Goal: Task Accomplishment & Management: Manage account settings

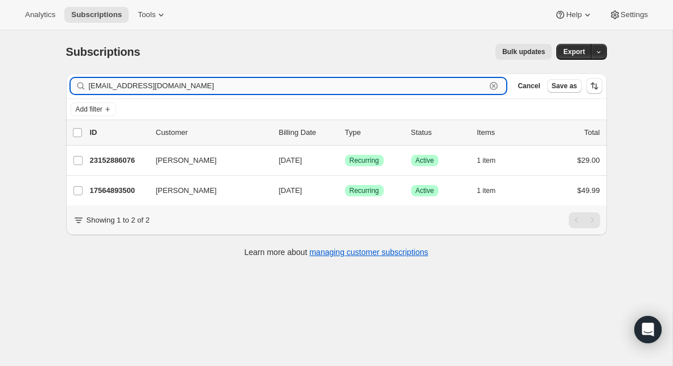
click at [344, 85] on input "[EMAIL_ADDRESS][DOMAIN_NAME]" at bounding box center [288, 86] width 398 height 16
paste input "[PERSON_NAME][EMAIL_ADDRESS][DOMAIN_NAME]"
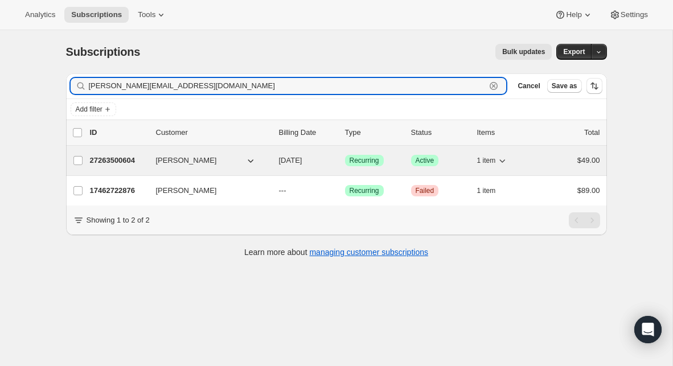
type input "[PERSON_NAME][EMAIL_ADDRESS][DOMAIN_NAME]"
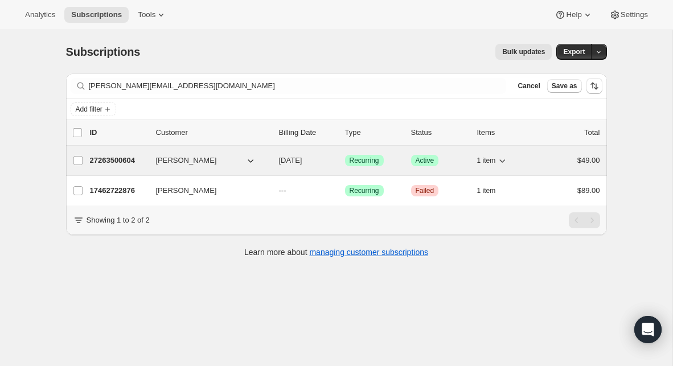
click at [130, 162] on p "27263500604" at bounding box center [118, 160] width 57 height 11
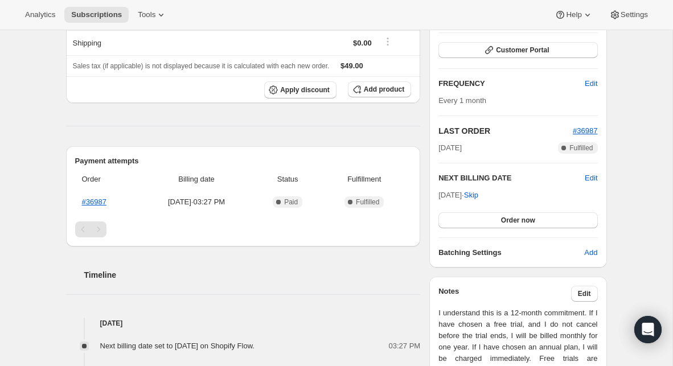
scroll to position [165, 0]
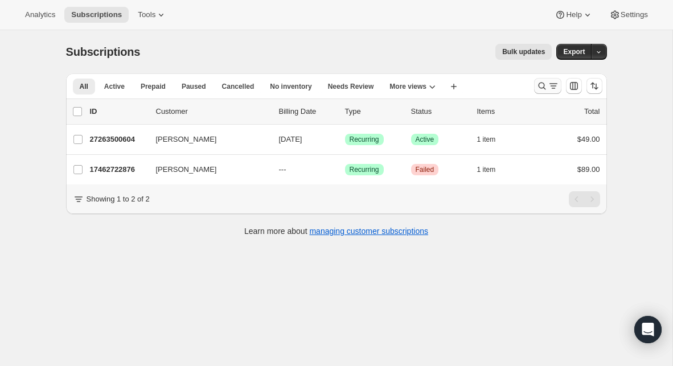
click at [535, 87] on button "Search and filter results" at bounding box center [547, 86] width 27 height 16
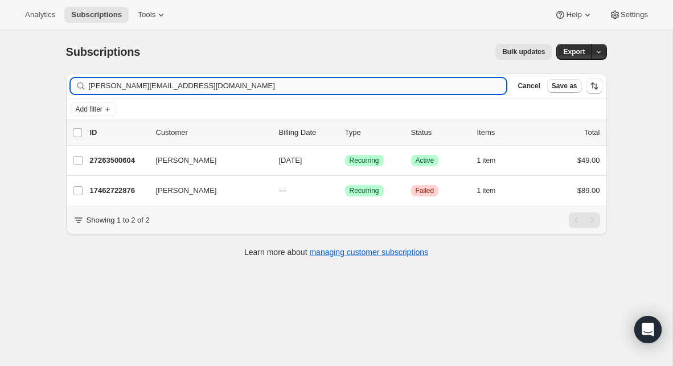
click at [317, 84] on input "[PERSON_NAME][EMAIL_ADDRESS][DOMAIN_NAME]" at bounding box center [298, 86] width 418 height 16
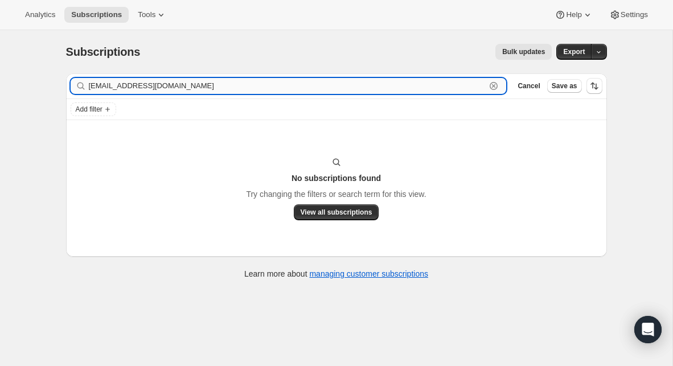
click at [164, 87] on input "[EMAIL_ADDRESS][DOMAIN_NAME]" at bounding box center [288, 86] width 398 height 16
paste input "bkorinek"
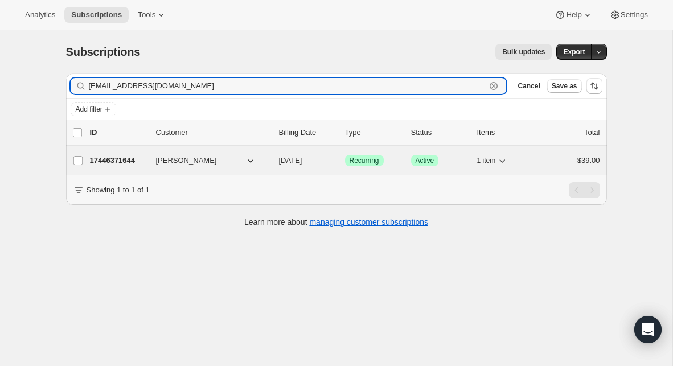
type input "[EMAIL_ADDRESS][DOMAIN_NAME]"
click at [132, 158] on p "17446371644" at bounding box center [118, 160] width 57 height 11
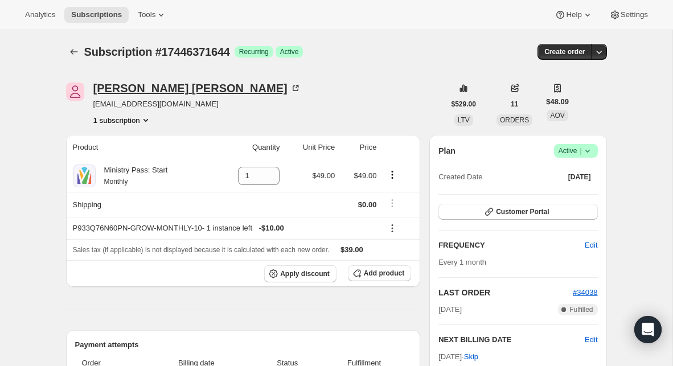
click at [136, 89] on div "[PERSON_NAME]" at bounding box center [197, 88] width 208 height 11
click at [130, 88] on div "[PERSON_NAME]" at bounding box center [197, 88] width 208 height 11
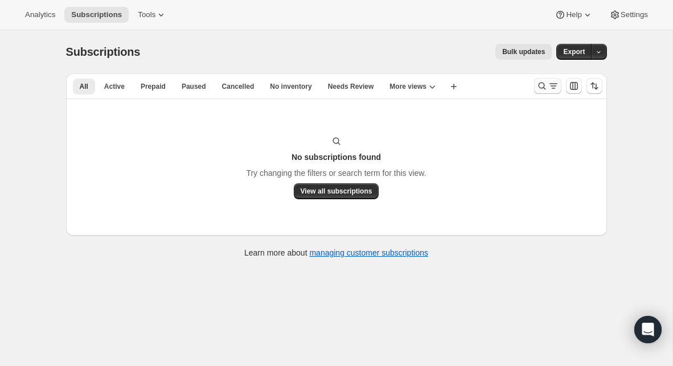
click at [541, 89] on icon "Search and filter results" at bounding box center [542, 85] width 11 height 11
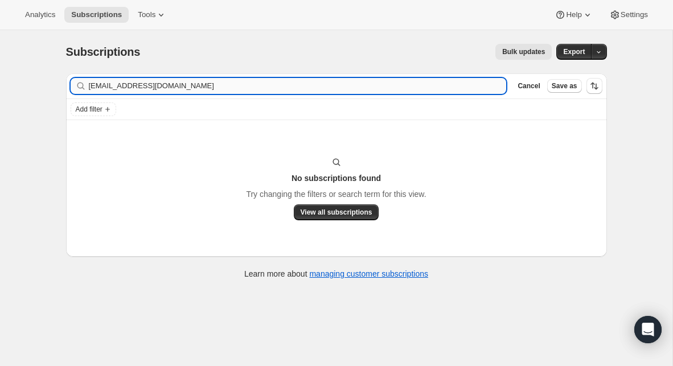
click at [211, 88] on input "[EMAIL_ADDRESS][DOMAIN_NAME]" at bounding box center [298, 86] width 418 height 16
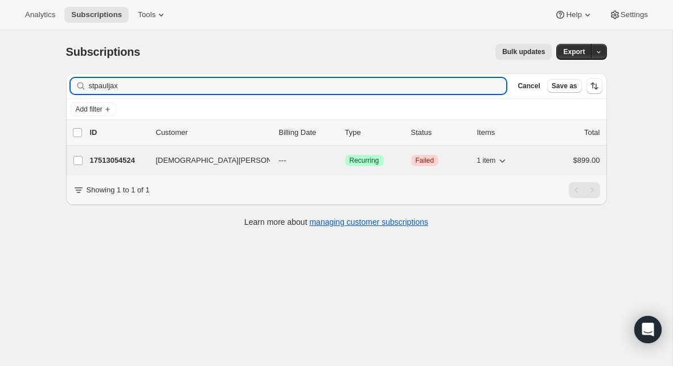
type input "stpauljax"
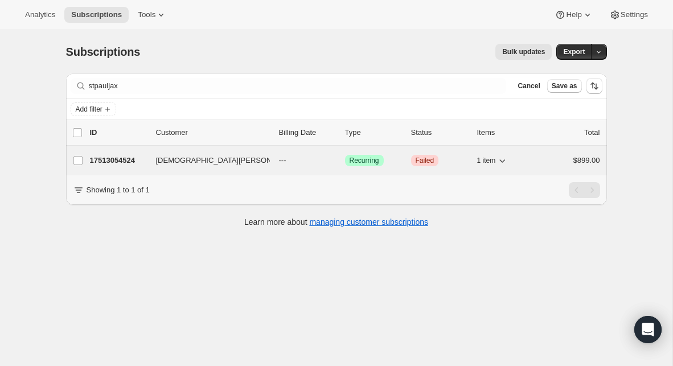
click at [165, 160] on span "[DEMOGRAPHIC_DATA][PERSON_NAME]" at bounding box center [228, 160] width 144 height 11
click at [118, 161] on p "17513054524" at bounding box center [118, 160] width 57 height 11
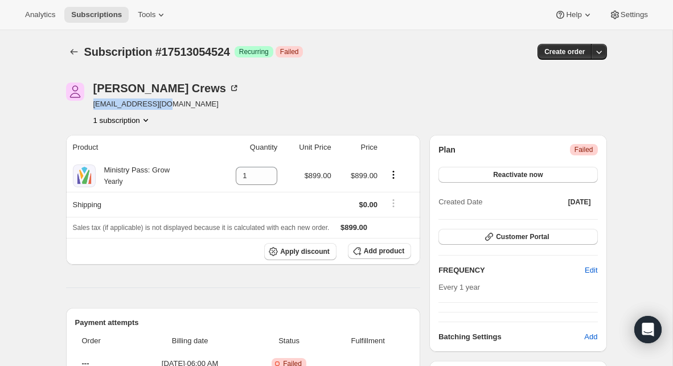
drag, startPoint x: 157, startPoint y: 107, endPoint x: 92, endPoint y: 108, distance: 65.5
click at [92, 108] on div "[DEMOGRAPHIC_DATA][PERSON_NAME] [EMAIL_ADDRESS][DOMAIN_NAME] 1 subscription" at bounding box center [255, 104] width 379 height 43
copy span "[EMAIL_ADDRESS][DOMAIN_NAME]"
